Goal: Task Accomplishment & Management: Use online tool/utility

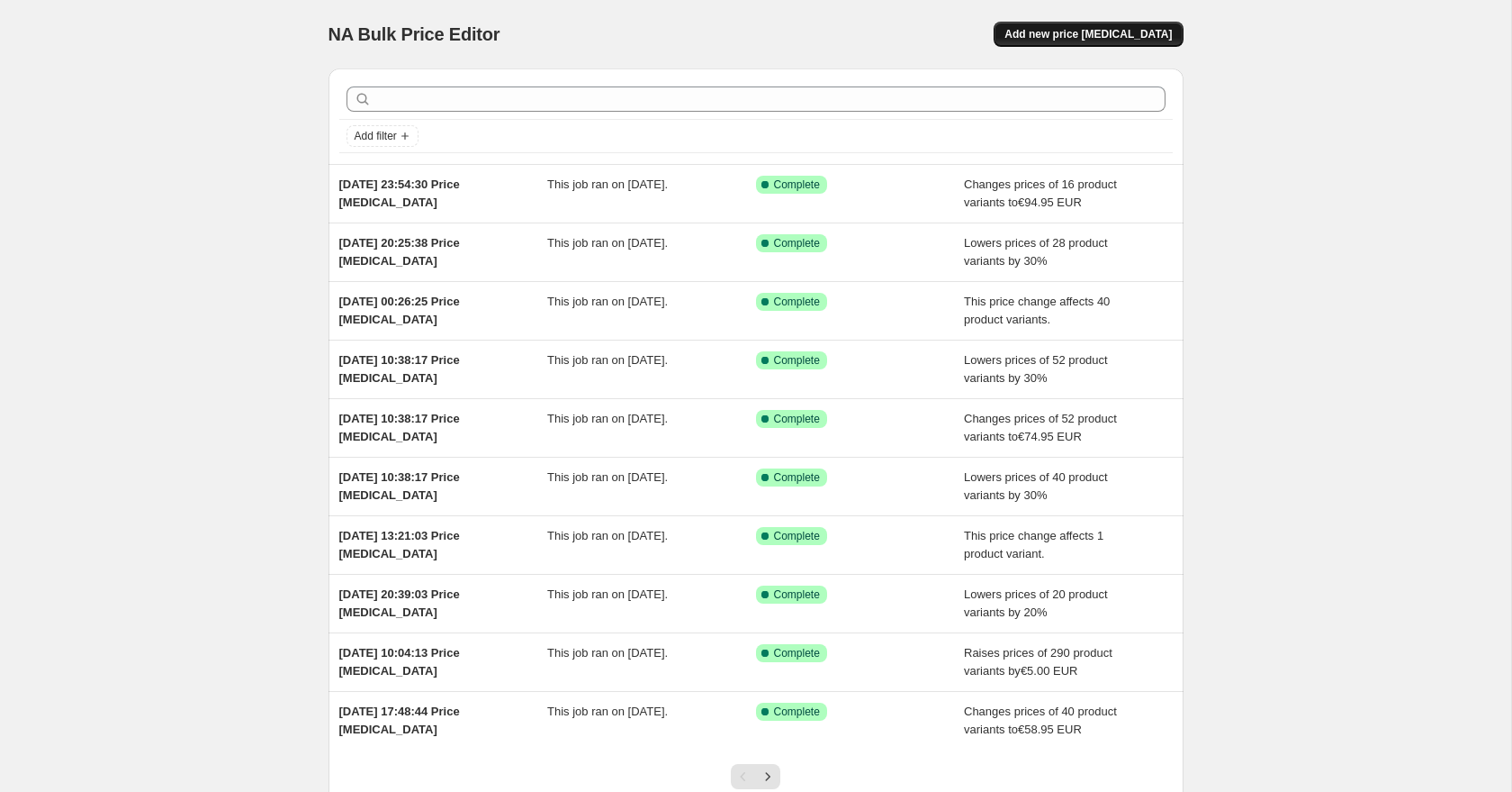
click at [1100, 35] on span "Add new price [MEDICAL_DATA]" at bounding box center [1088, 34] width 167 height 14
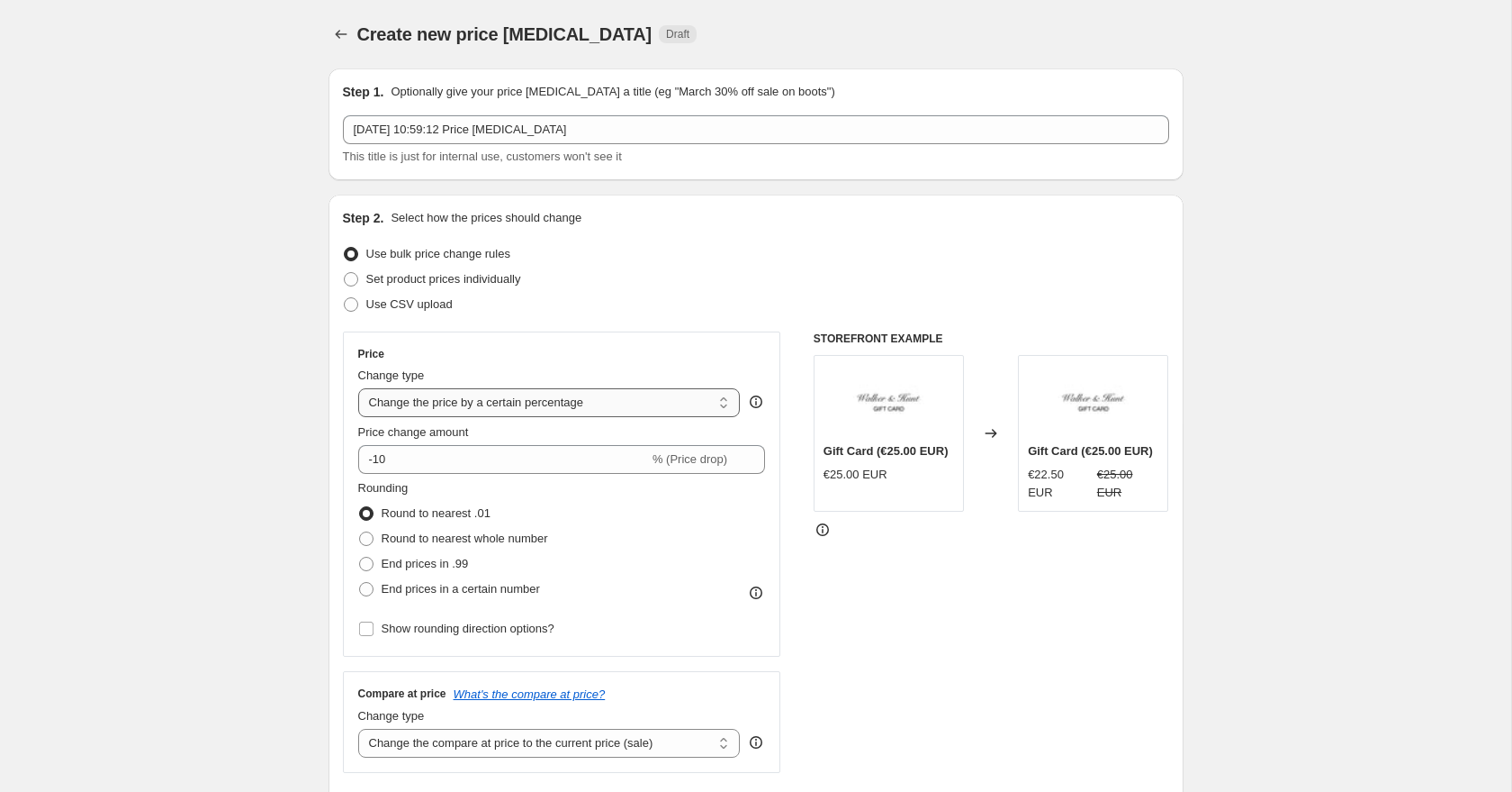
click at [465, 414] on select "Change the price to a certain amount Change the price by a certain amount Chang…" at bounding box center [549, 403] width 382 height 29
select select "to"
click at [358, 388] on select "Change the price to a certain amount Change the price by a certain amount Chang…" at bounding box center [549, 403] width 382 height 29
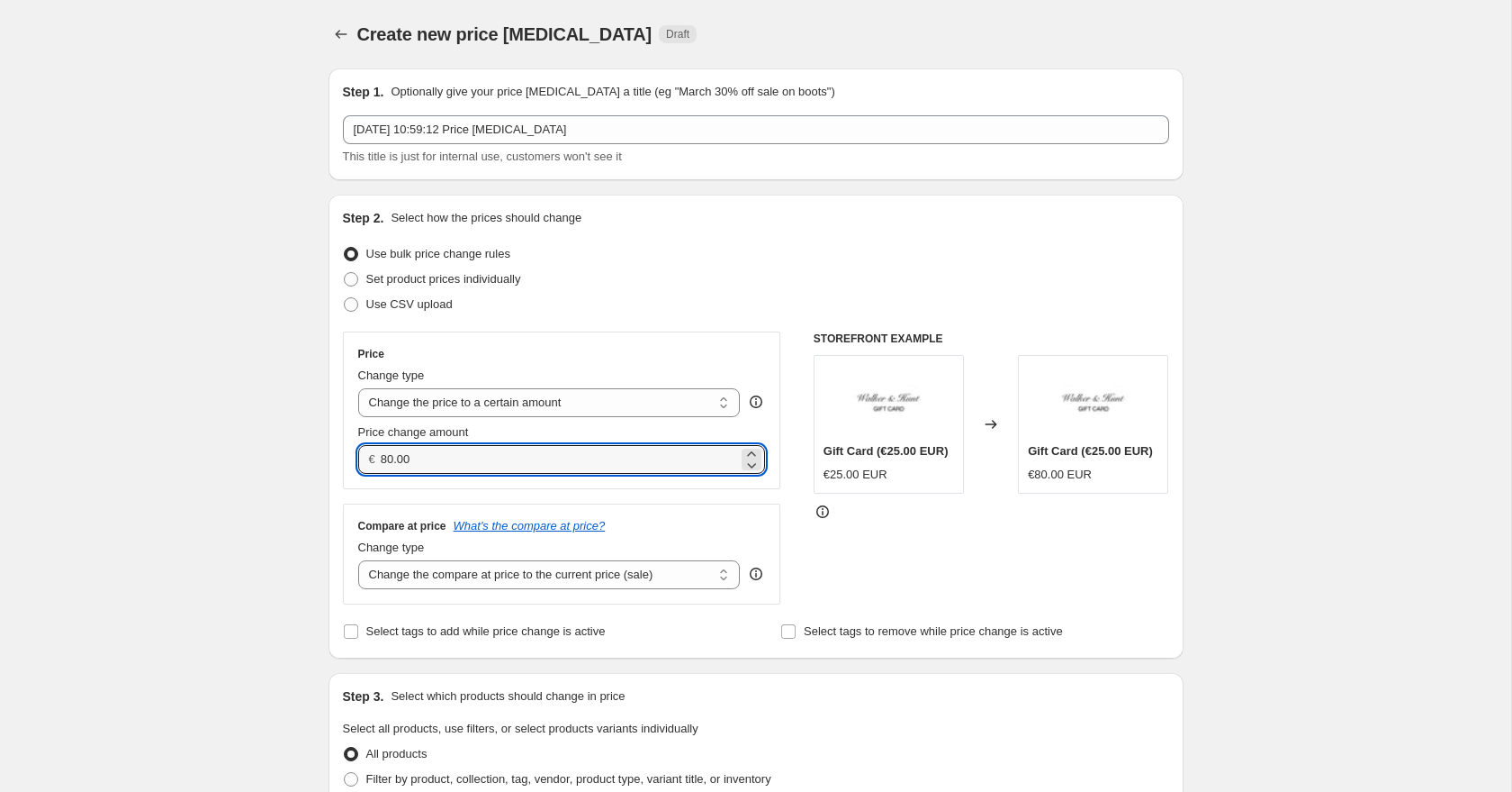
drag, startPoint x: 425, startPoint y: 460, endPoint x: 363, endPoint y: 459, distance: 62.0
click at [365, 460] on div "€ 80.00" at bounding box center [562, 460] width 407 height 29
drag, startPoint x: 428, startPoint y: 461, endPoint x: 363, endPoint y: 461, distance: 65.0
click at [363, 461] on div "€ 74.95" at bounding box center [562, 460] width 407 height 29
type input "74.95"
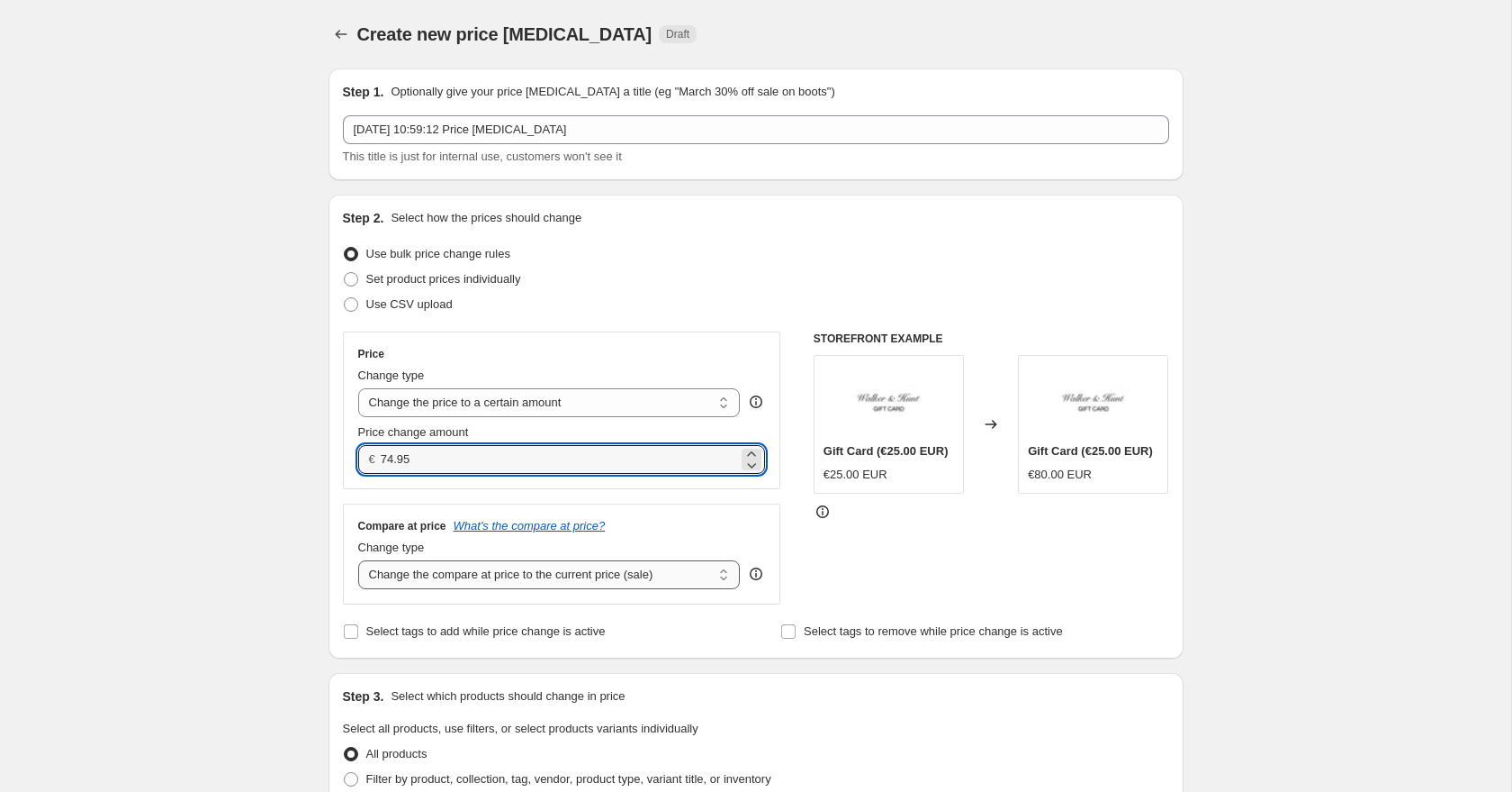
click at [410, 570] on select "Change the compare at price to the current price (sale) Change the compare at p…" at bounding box center [549, 575] width 382 height 29
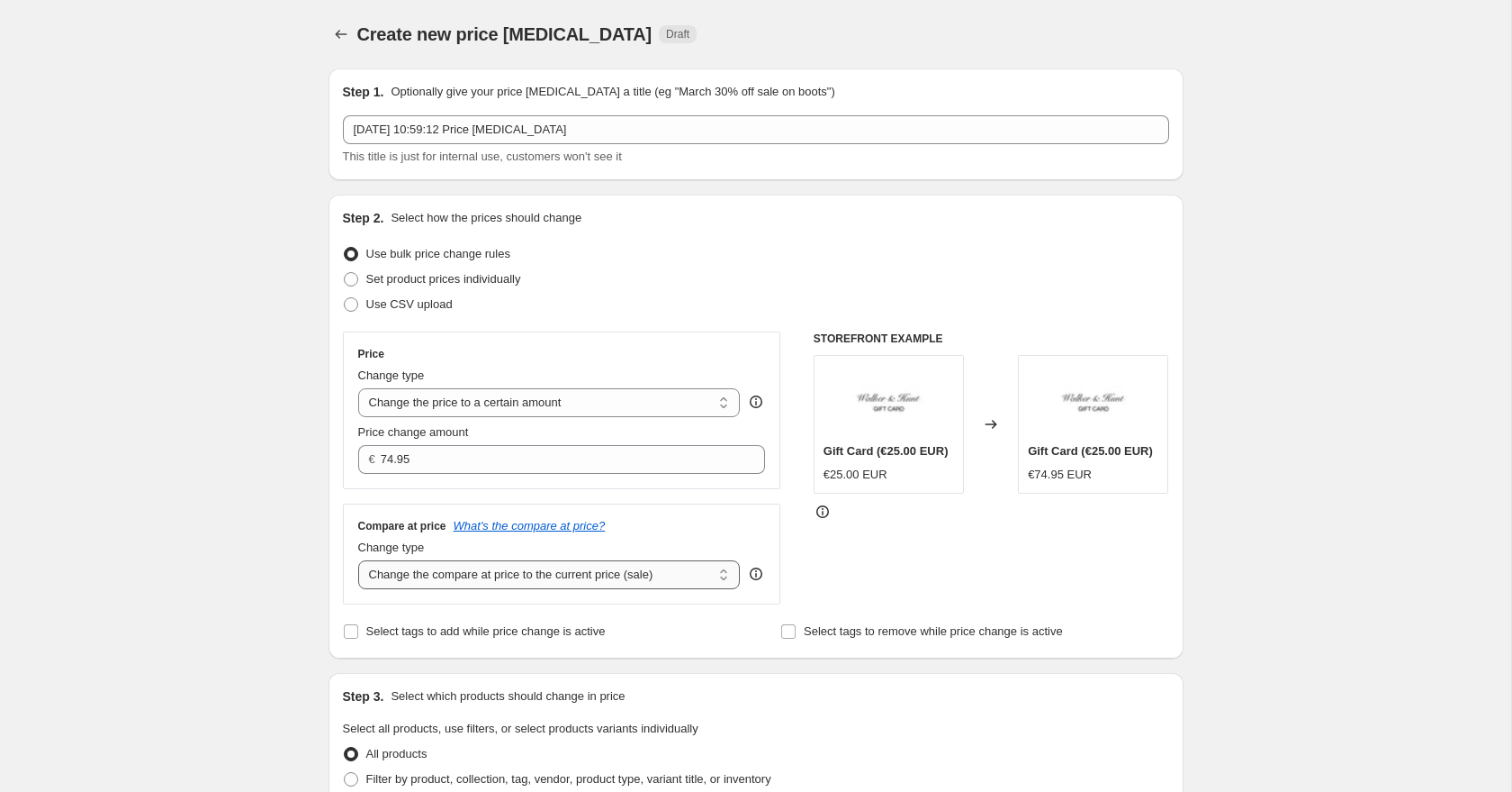
select select "to"
click at [358, 560] on select "Change the compare at price to the current price (sale) Change the compare at p…" at bounding box center [549, 575] width 382 height 29
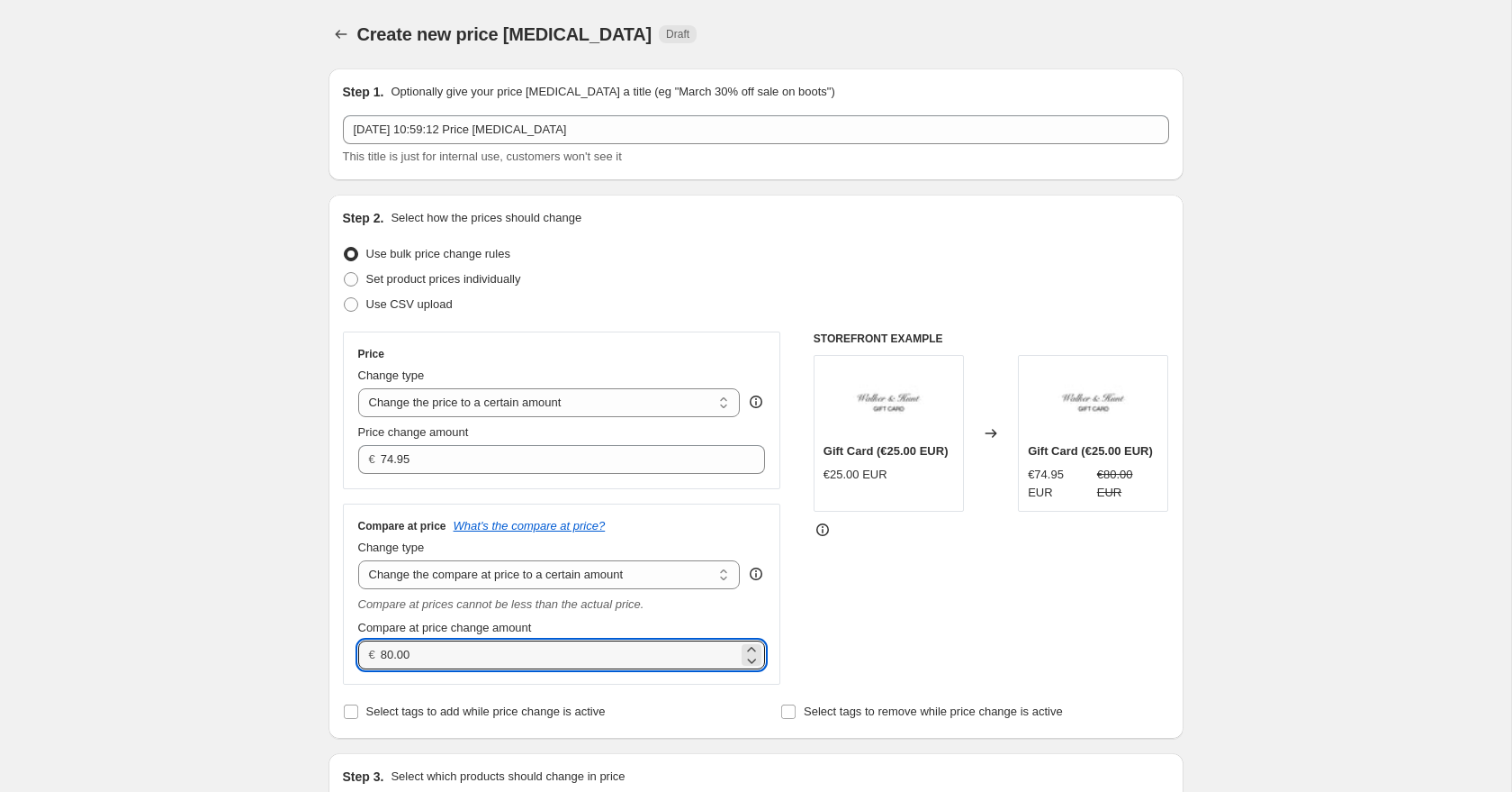
drag, startPoint x: 444, startPoint y: 646, endPoint x: 356, endPoint y: 645, distance: 88.0
click at [358, 645] on div "€ 80.00" at bounding box center [562, 655] width 407 height 29
paste input "74.95"
type input "74.95"
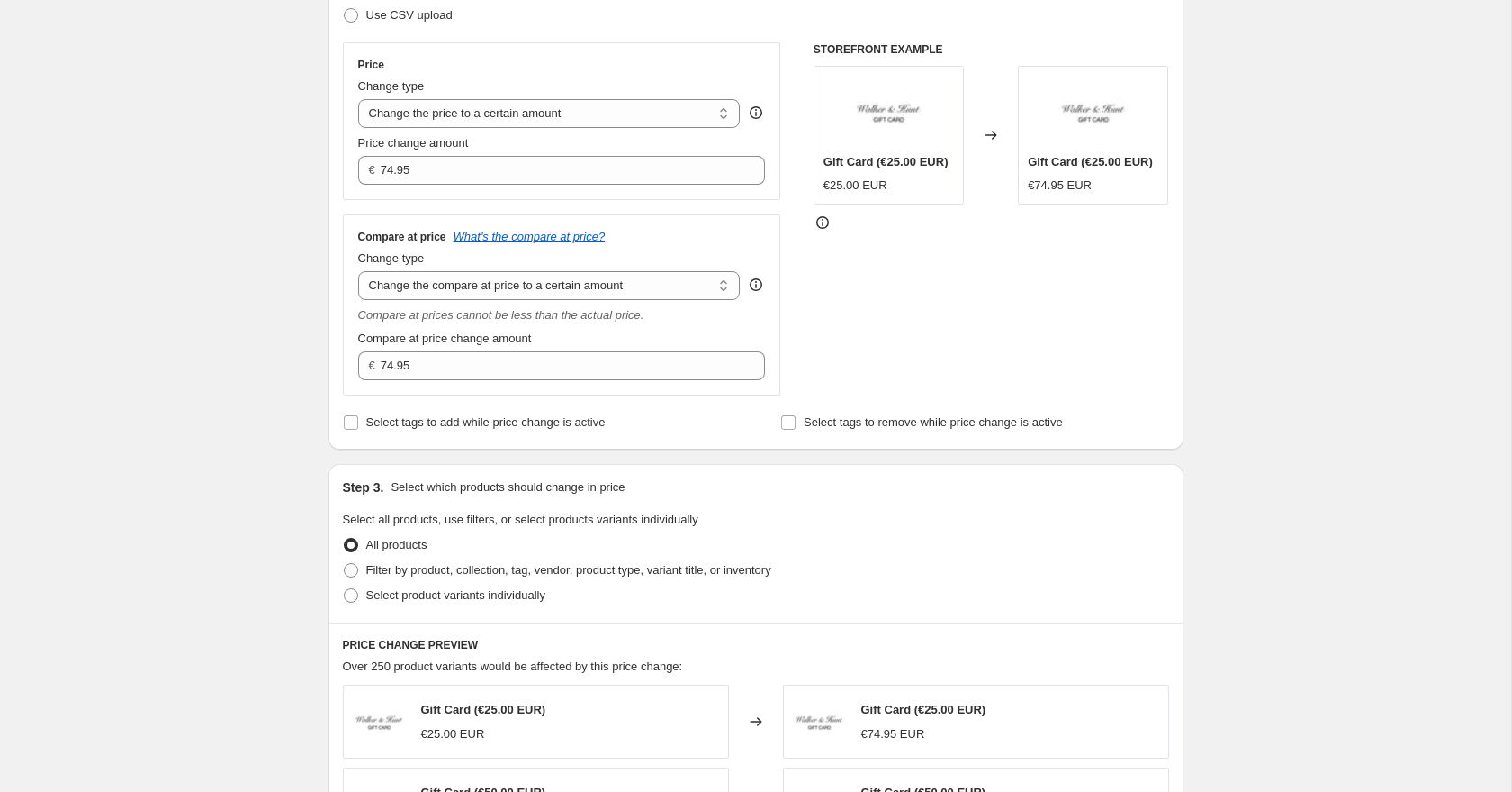
scroll to position [305, 0]
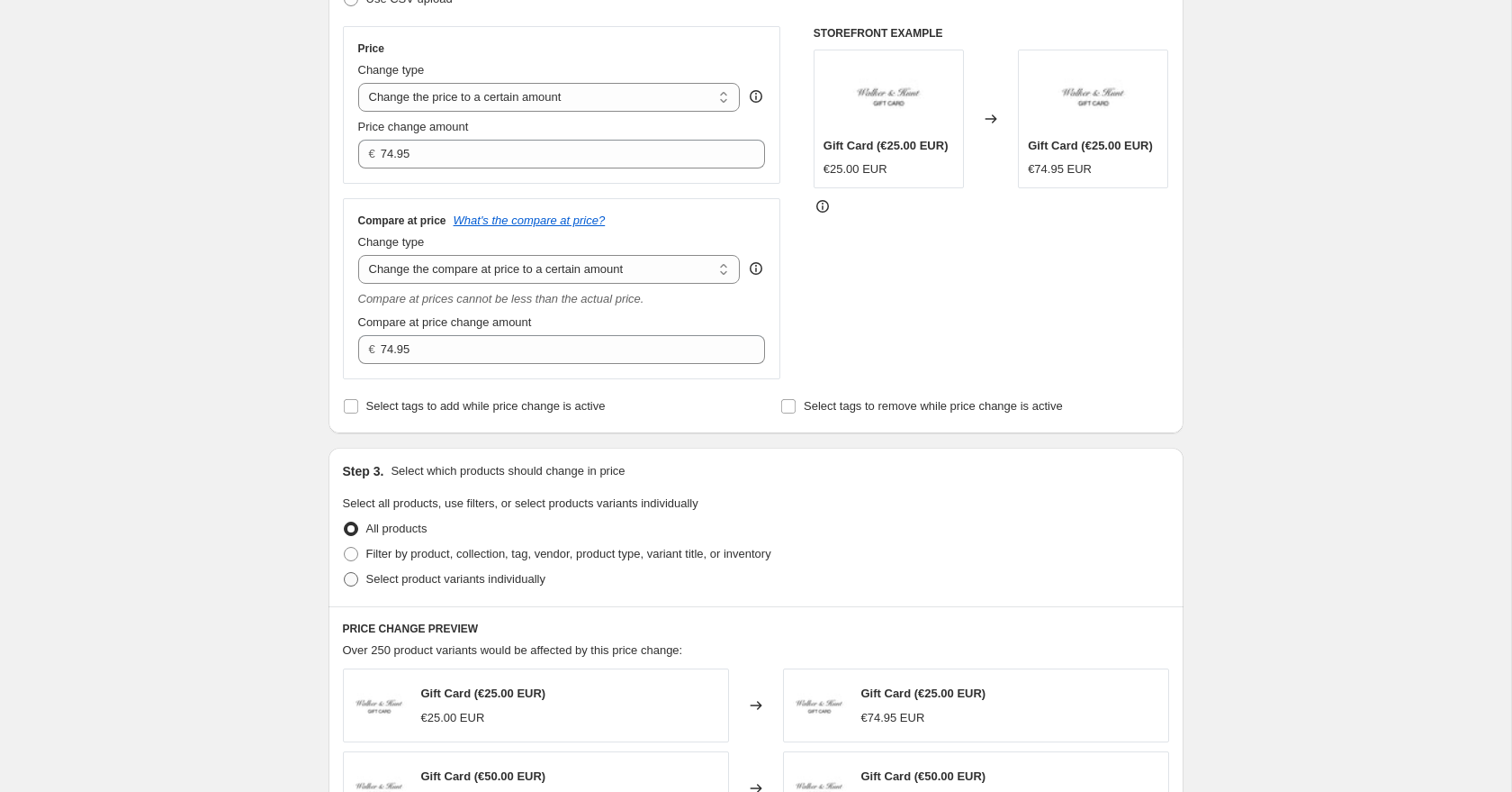
click at [350, 582] on span at bounding box center [350, 579] width 14 height 14
click at [345, 573] on input "Select product variants individually" at bounding box center [344, 572] width 1 height 1
radio input "true"
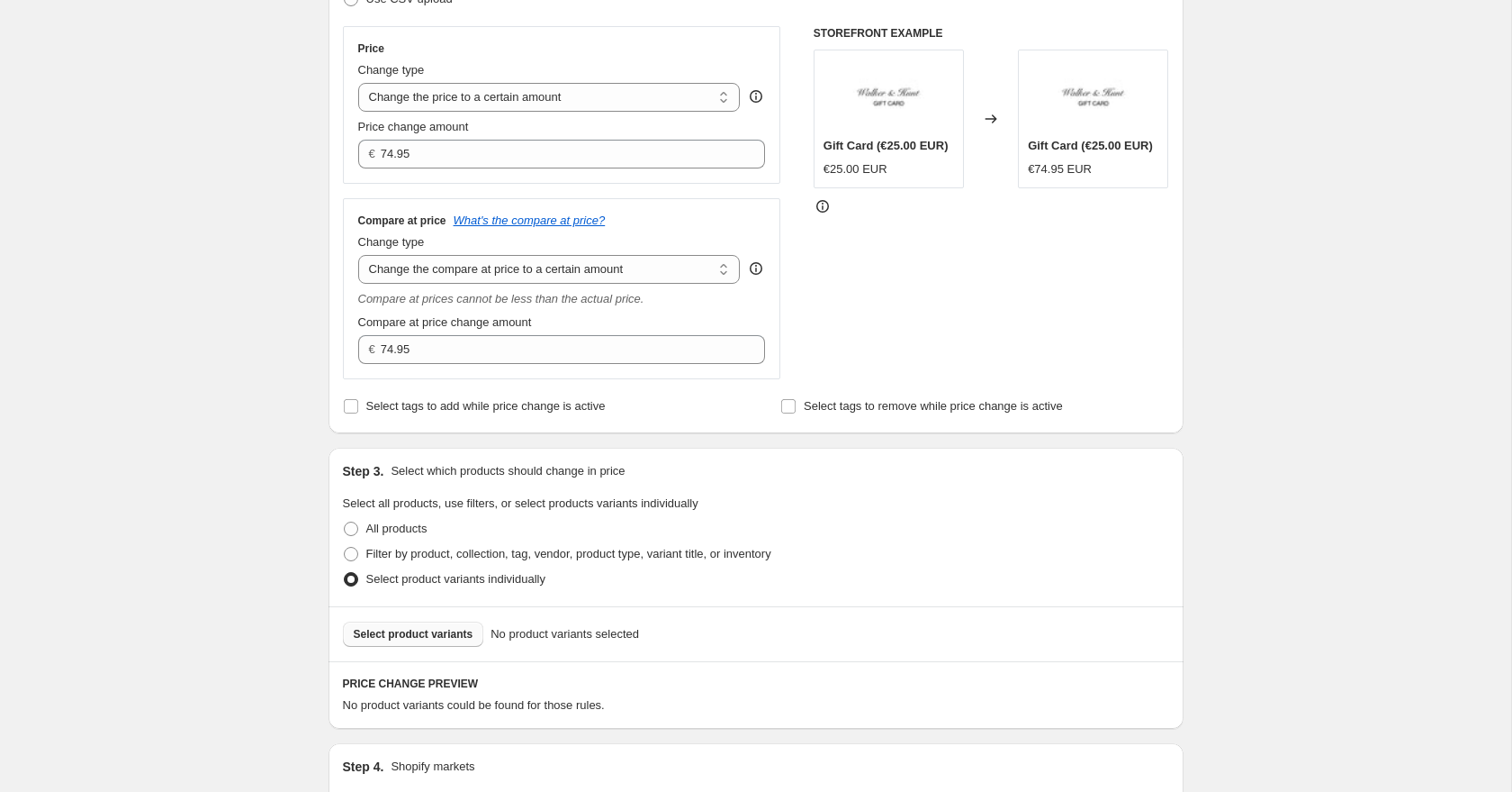
click at [415, 633] on span "Select product variants" at bounding box center [413, 634] width 120 height 14
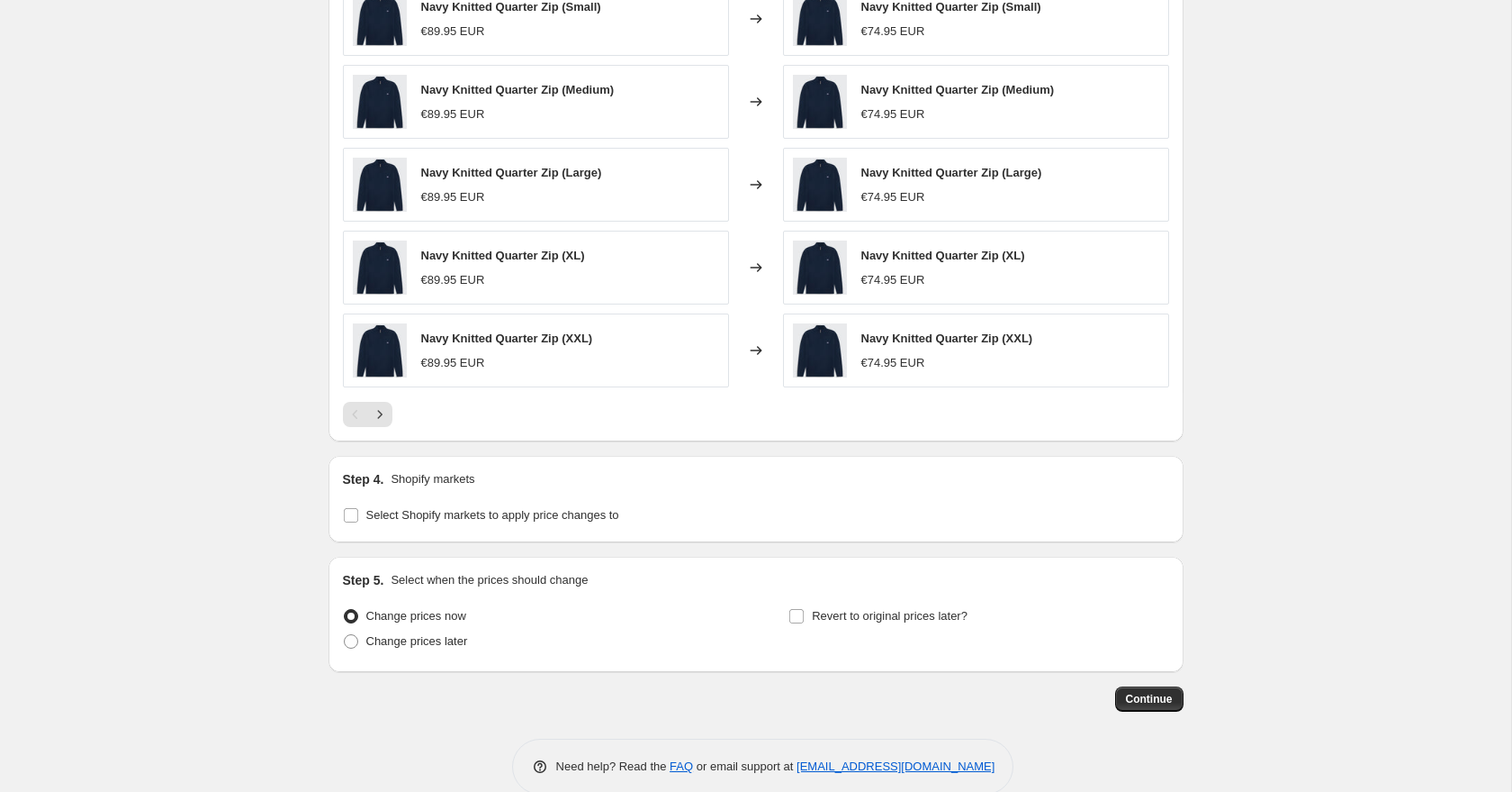
scroll to position [1076, 0]
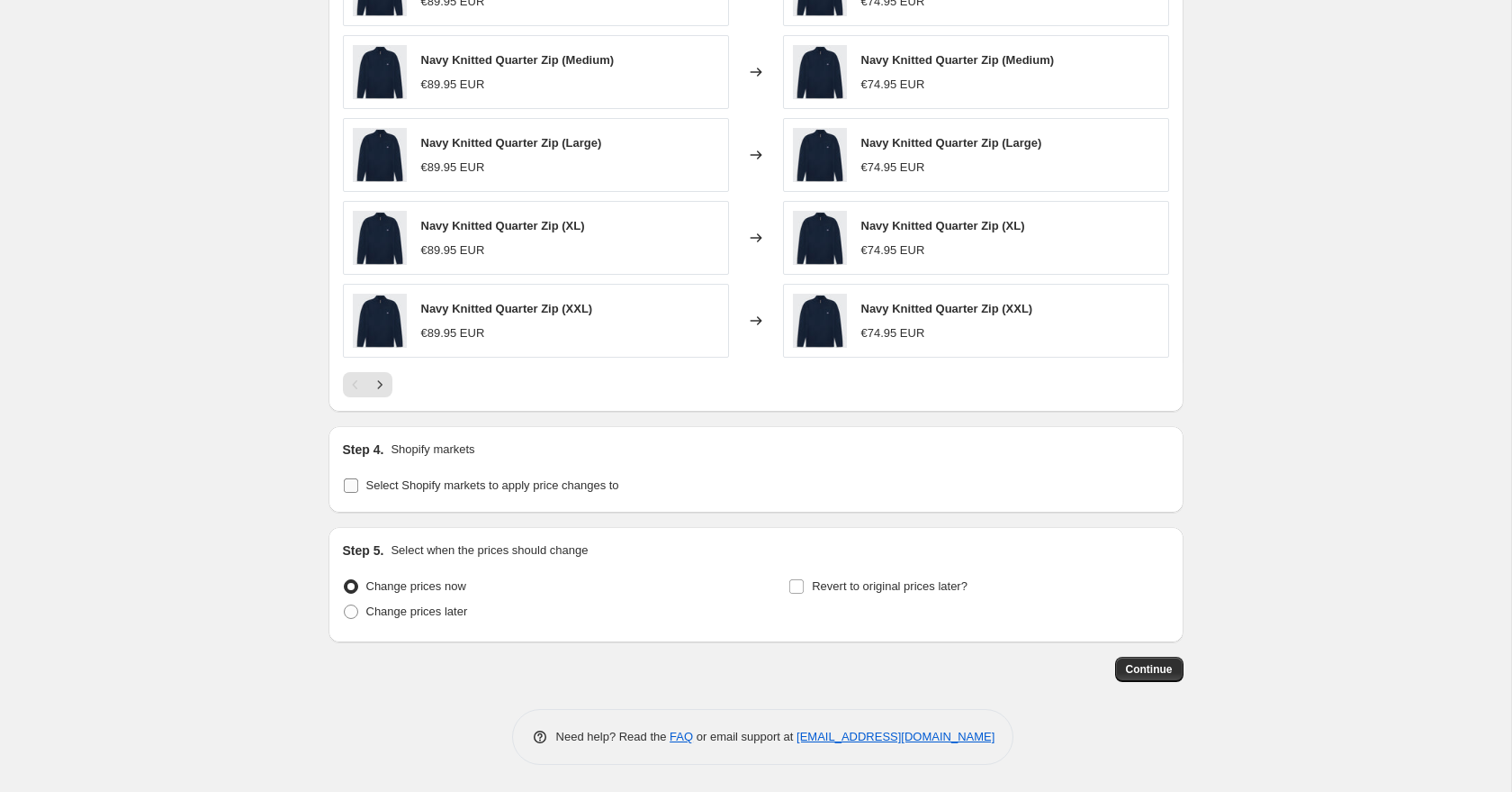
click at [352, 484] on input "Select Shopify markets to apply price changes to" at bounding box center [350, 485] width 14 height 14
checkbox input "true"
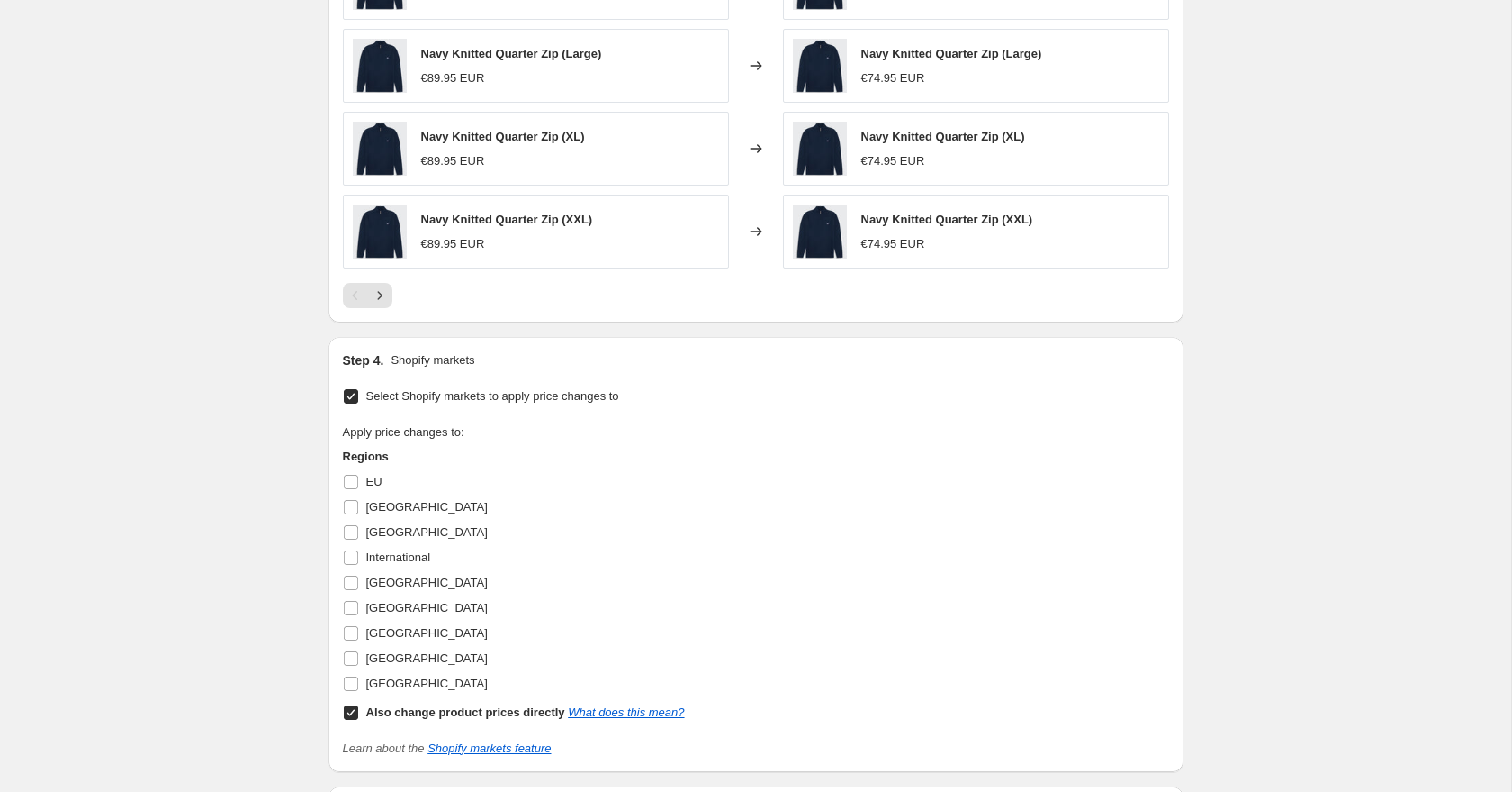
scroll to position [1226, 0]
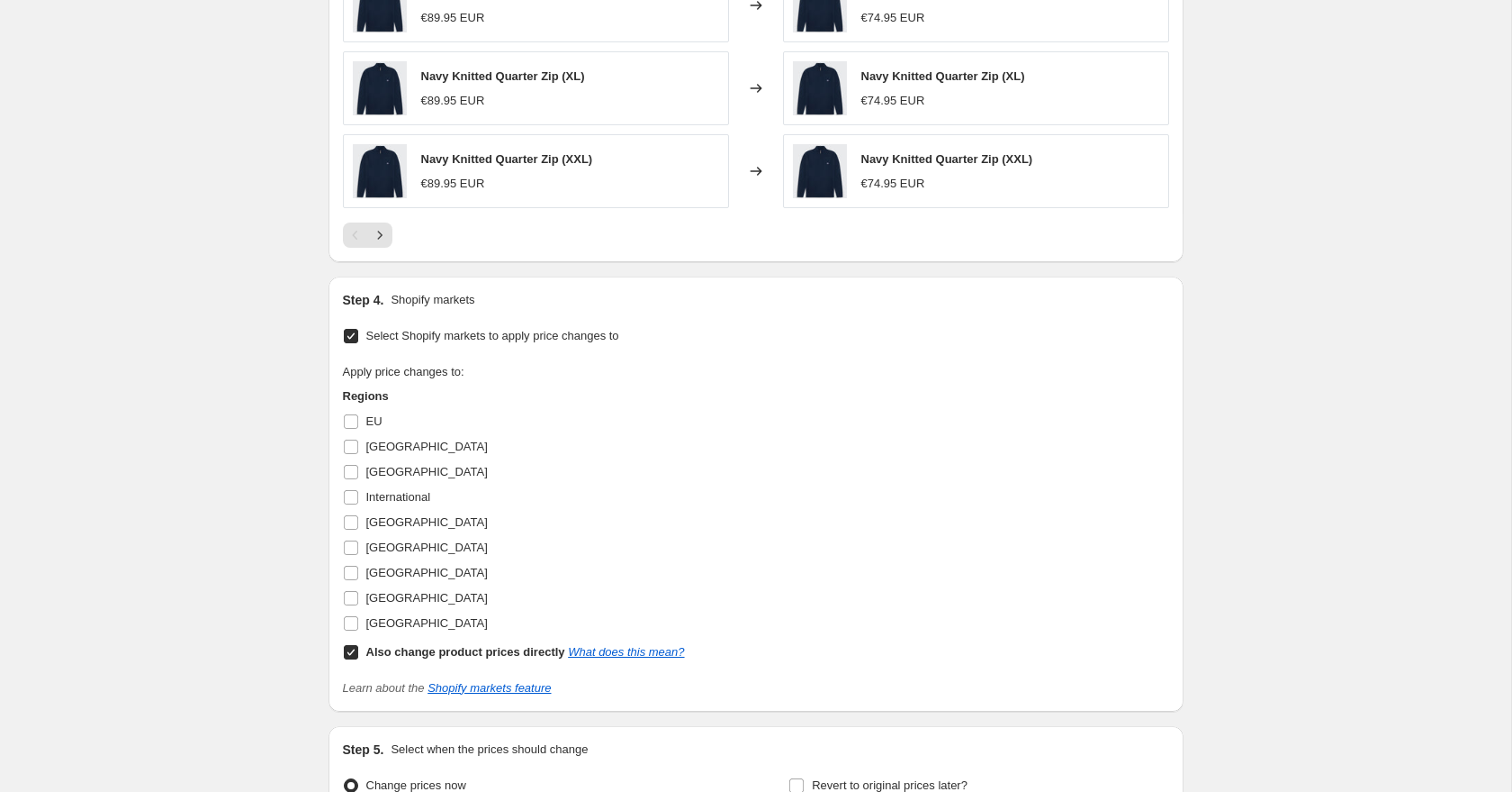
click at [350, 654] on input "Also change product prices directly What does this mean?" at bounding box center [350, 652] width 14 height 14
checkbox input "false"
click at [350, 602] on input "[GEOGRAPHIC_DATA]" at bounding box center [350, 598] width 14 height 14
checkbox input "true"
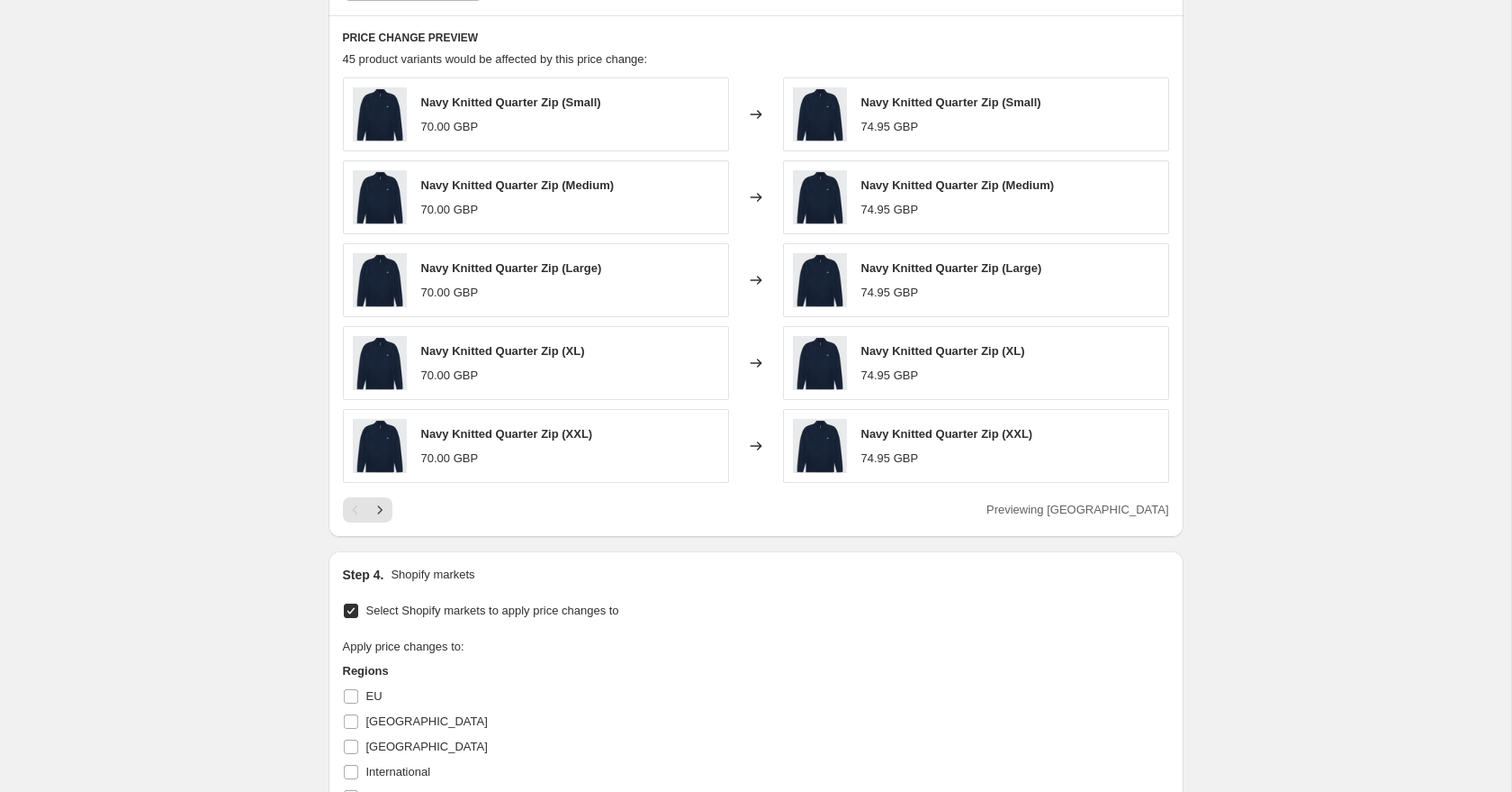
scroll to position [945, 0]
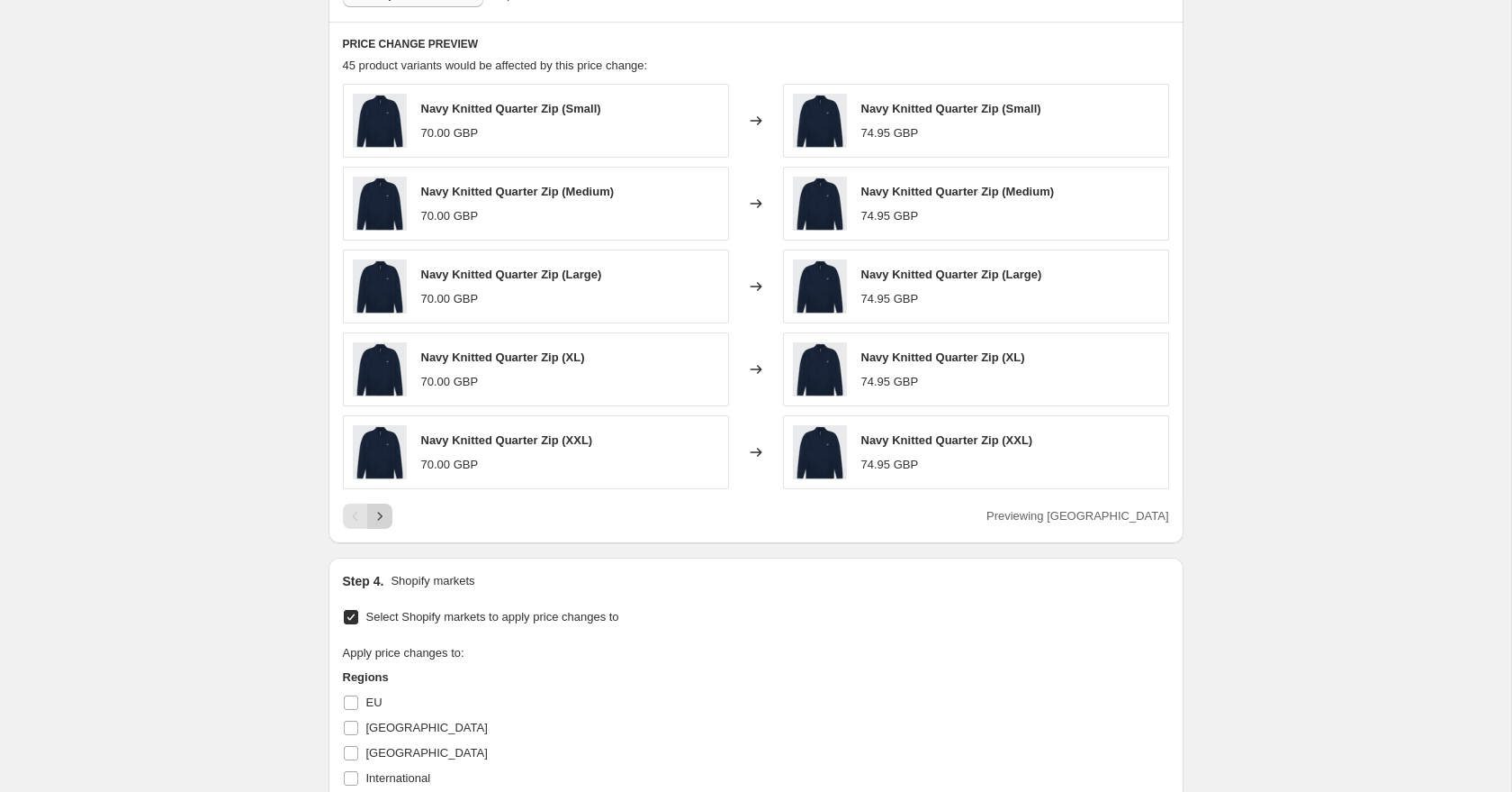
click at [389, 509] on button "Next" at bounding box center [379, 516] width 25 height 25
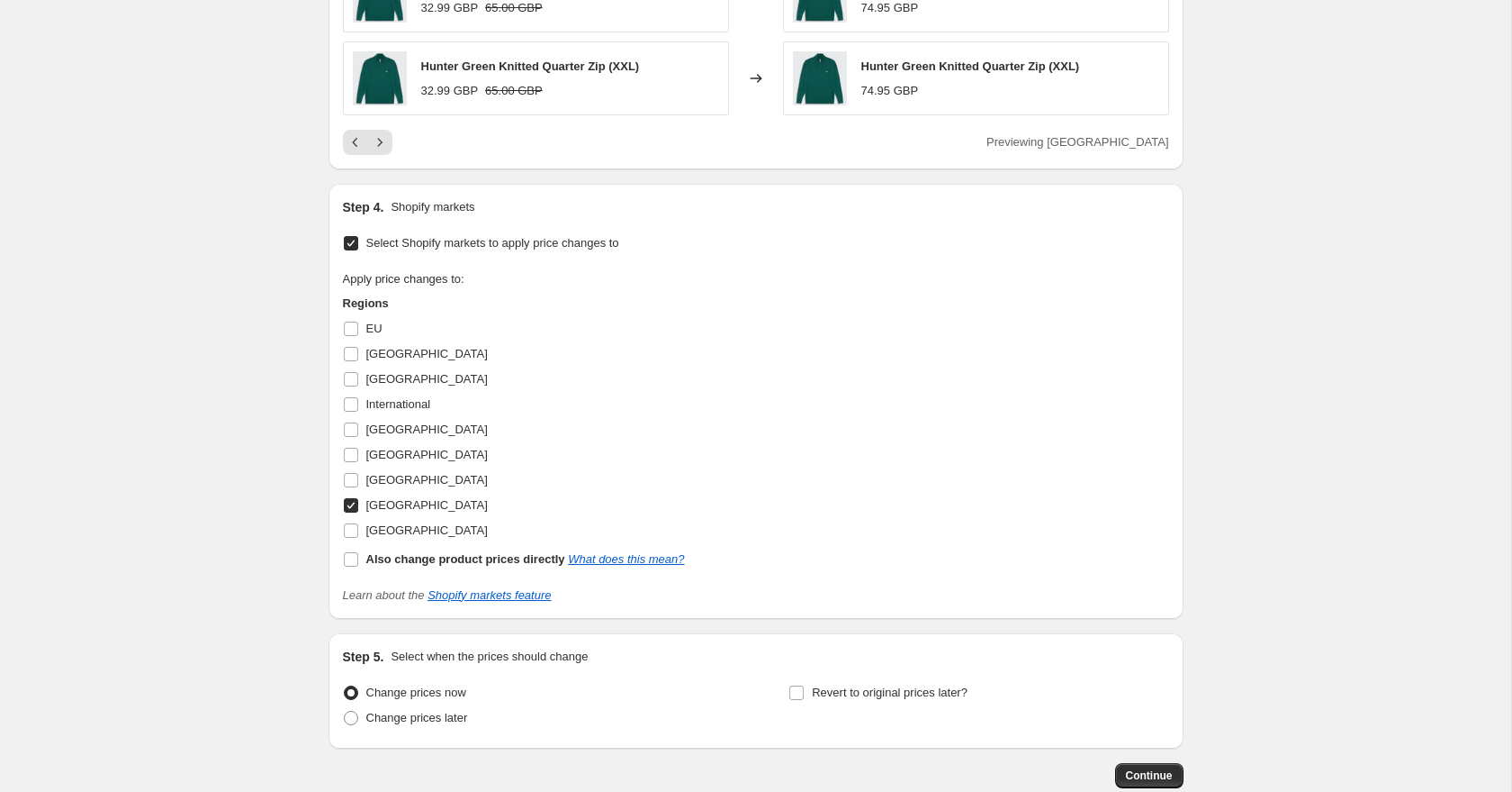
scroll to position [1425, 0]
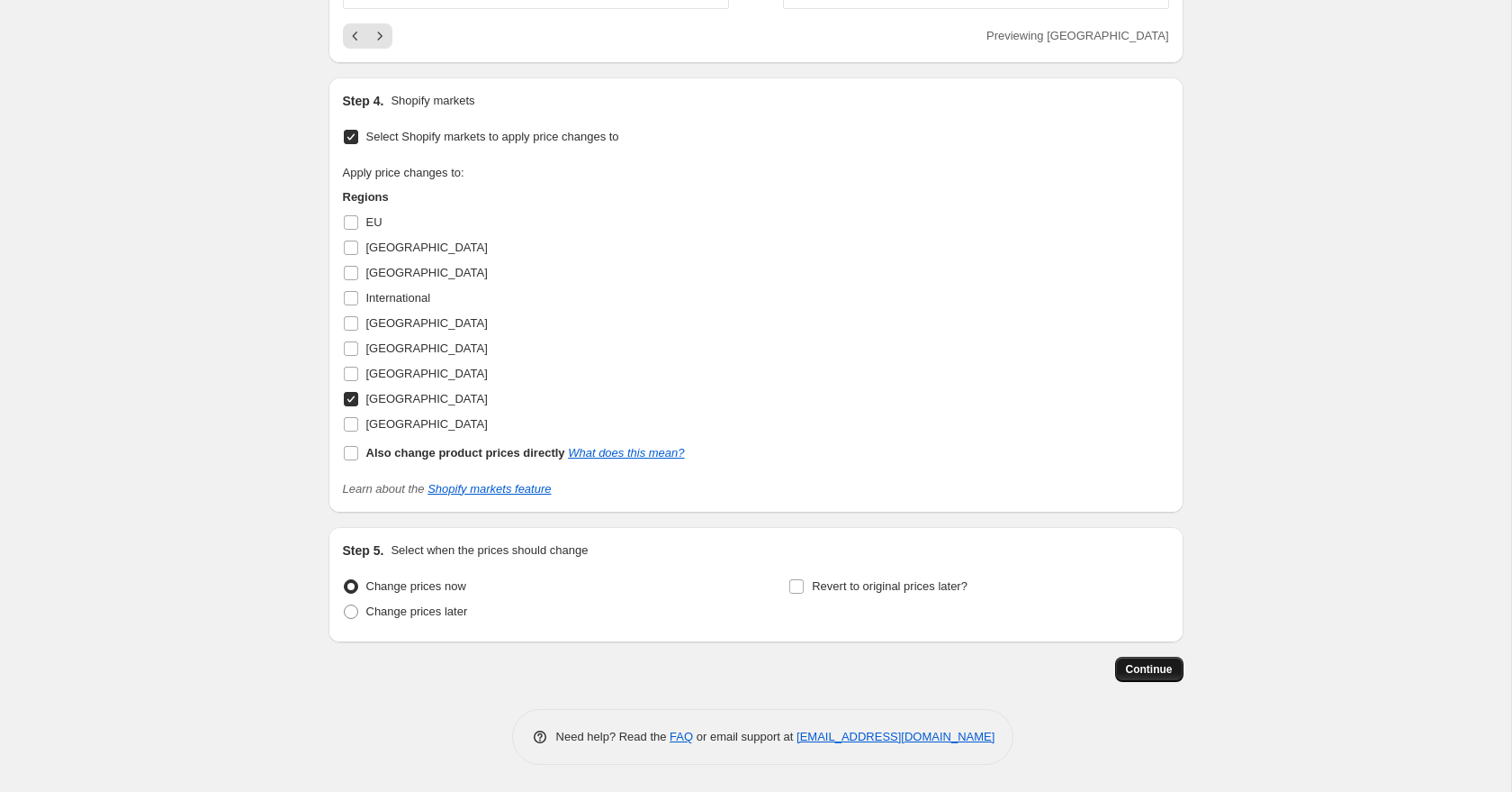
click at [1165, 666] on span "Continue" at bounding box center [1149, 668] width 46 height 14
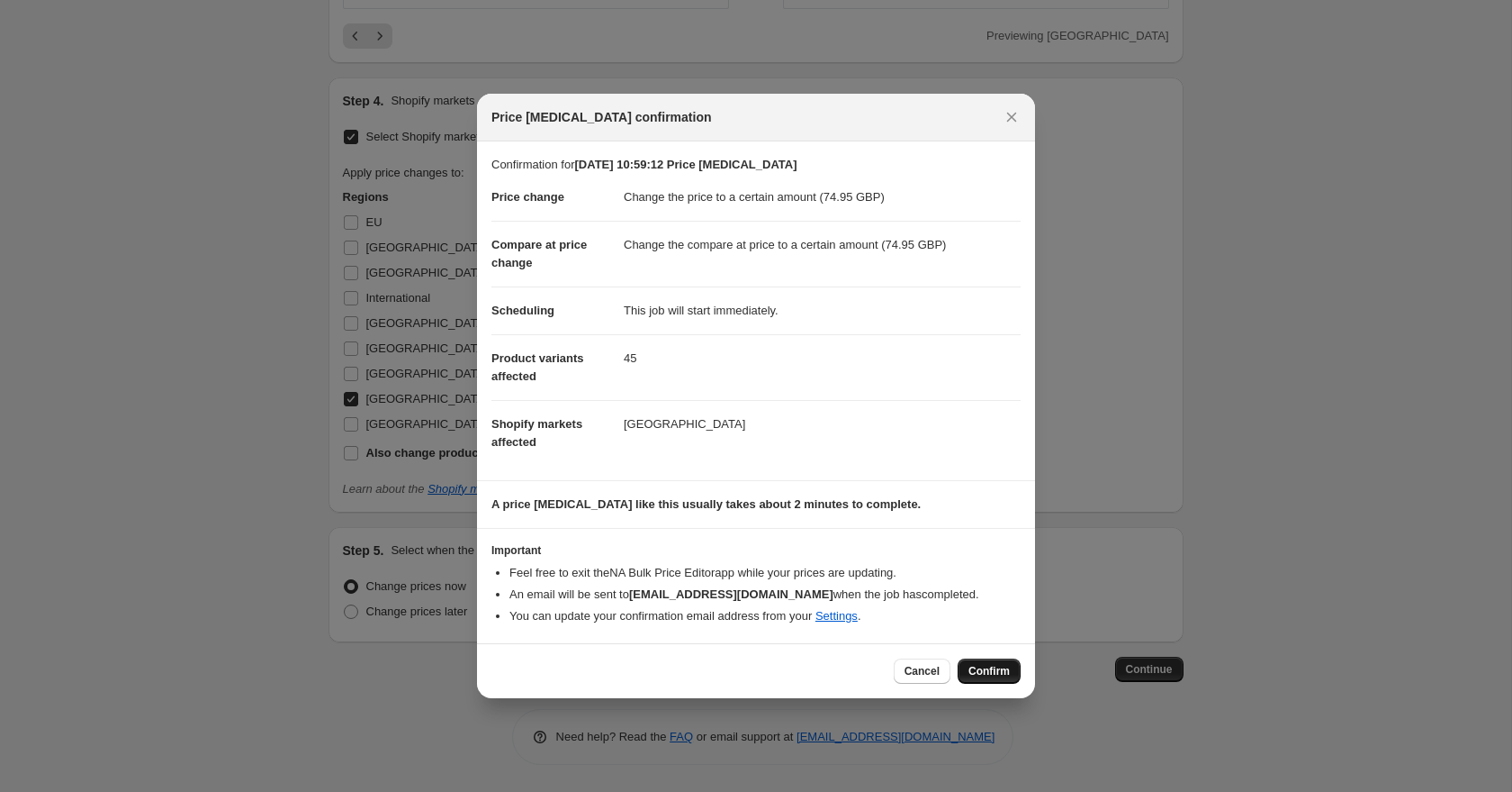
click at [992, 684] on button "Confirm" at bounding box center [989, 671] width 63 height 25
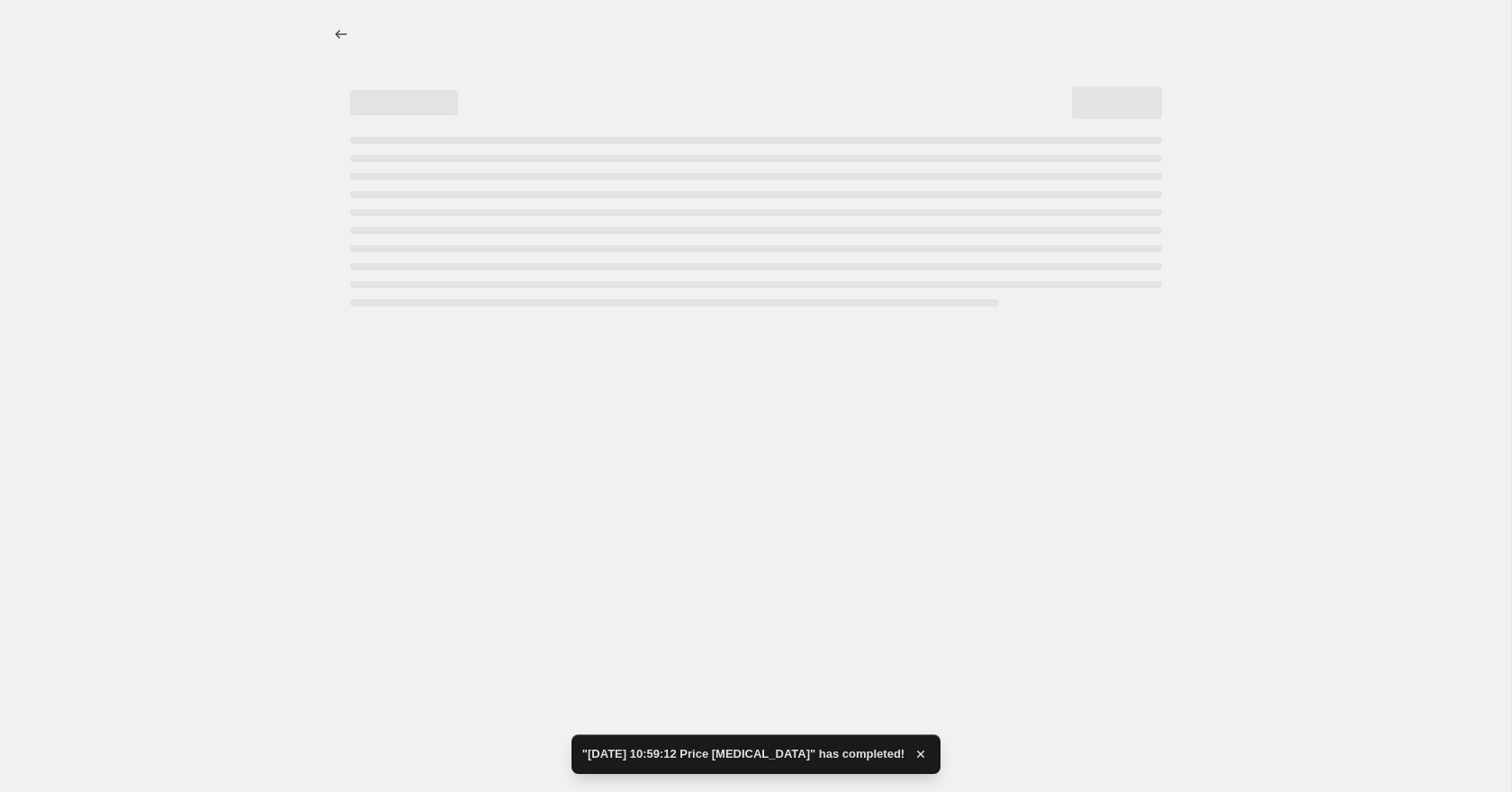
select select "to"
